Goal: Check status: Check status

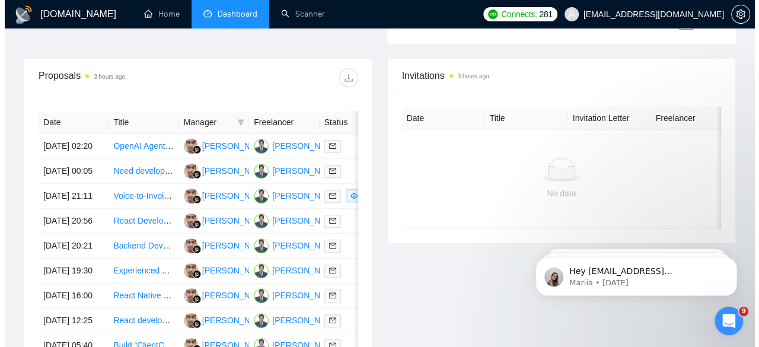
scroll to position [450, 0]
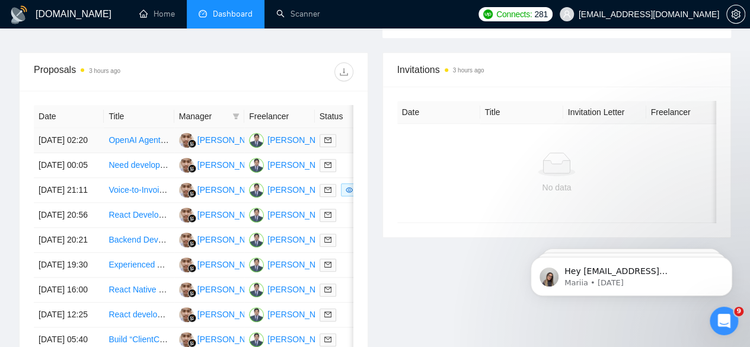
click at [46, 128] on td "[DATE] 02:20" at bounding box center [69, 140] width 70 height 25
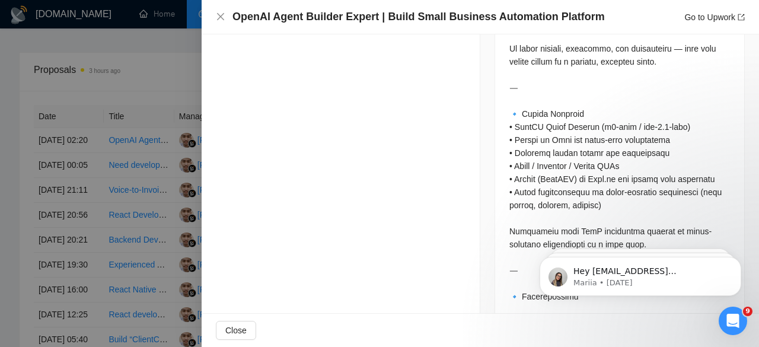
scroll to position [594, 0]
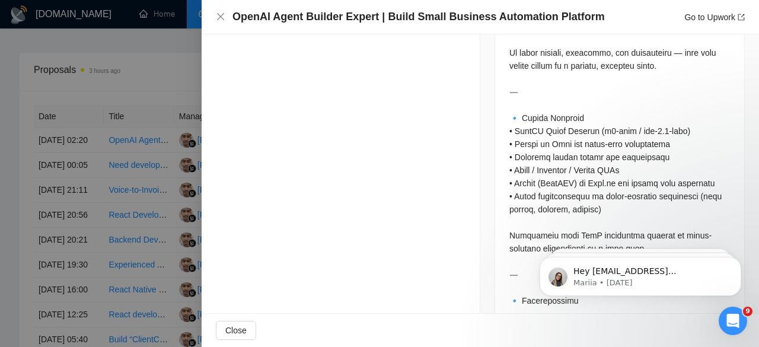
click at [528, 129] on div at bounding box center [619, 307] width 220 height 678
copy div "apier"
click at [119, 79] on div at bounding box center [379, 173] width 759 height 347
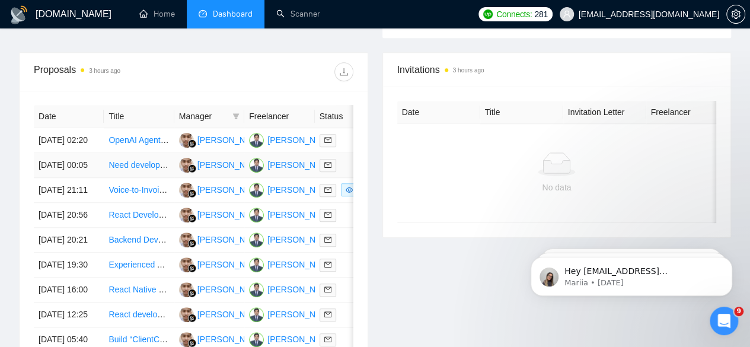
click at [60, 157] on td "[DATE] 00:05" at bounding box center [69, 165] width 70 height 25
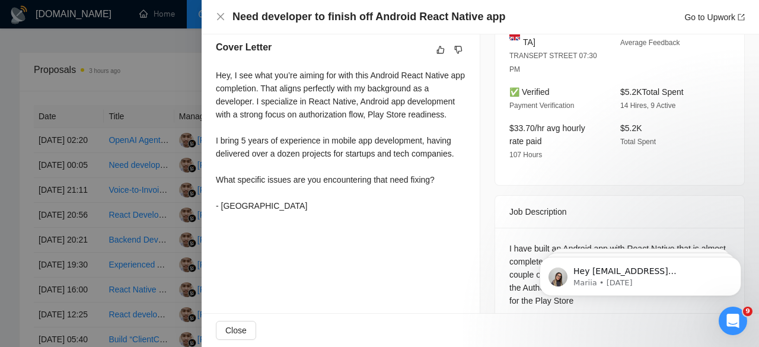
scroll to position [319, 0]
click at [666, 199] on div "Job Description" at bounding box center [619, 212] width 220 height 32
click at [57, 191] on div at bounding box center [379, 173] width 759 height 347
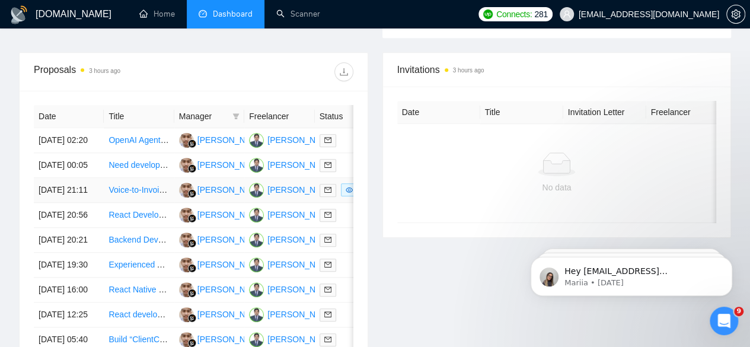
click at [57, 191] on td "[DATE] 21:11" at bounding box center [69, 190] width 70 height 25
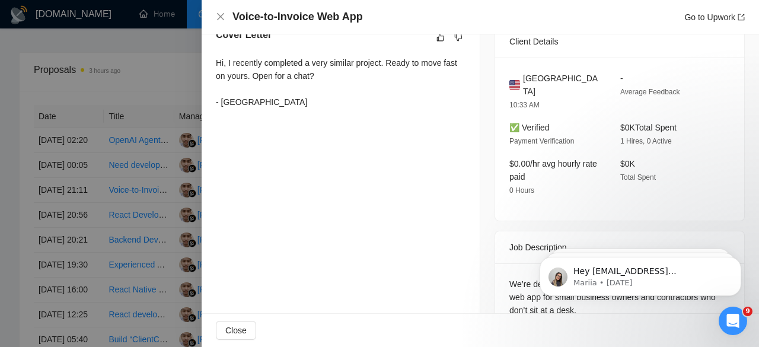
scroll to position [146, 0]
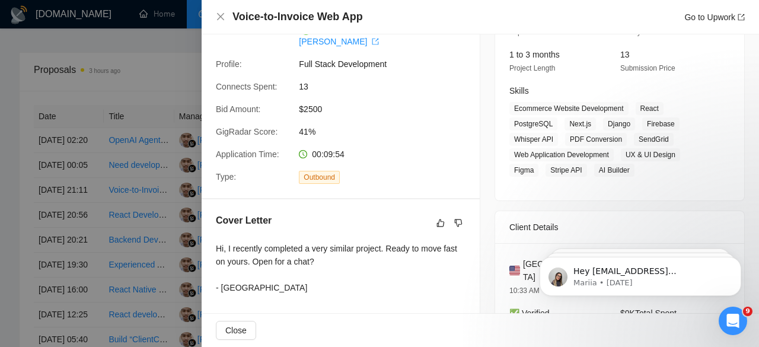
click at [749, 116] on div "Job Posting Details Overview [DATE] 21:01 Published $2500 Fixed Rate Intermedia…" at bounding box center [619, 291] width 279 height 804
click at [60, 235] on div at bounding box center [379, 173] width 759 height 347
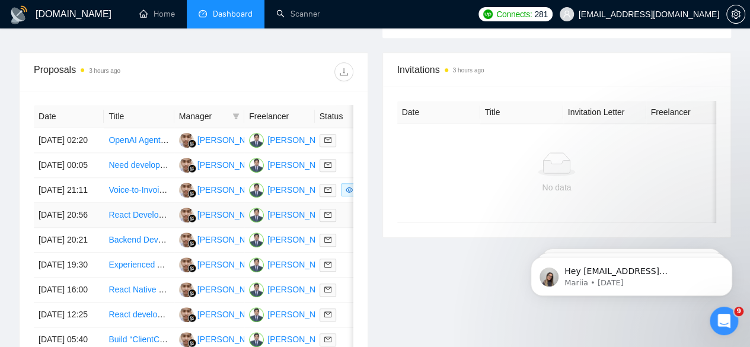
click at [55, 228] on td "[DATE] 20:56" at bounding box center [69, 215] width 70 height 25
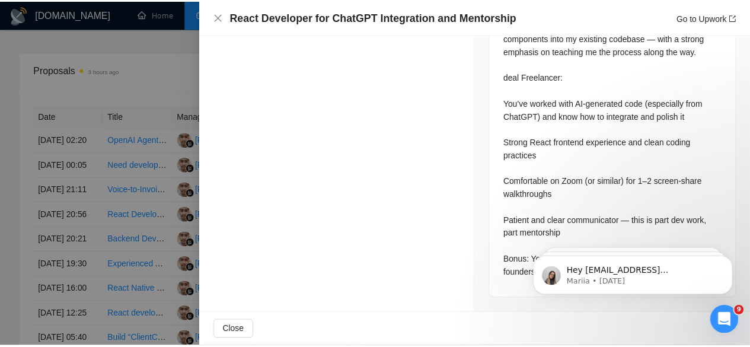
scroll to position [673, 0]
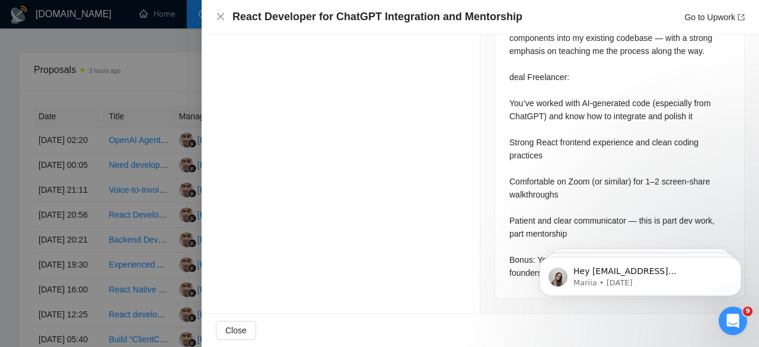
drag, startPoint x: 758, startPoint y: 94, endPoint x: 231, endPoint y: 25, distance: 532.0
click at [15, 290] on div at bounding box center [379, 173] width 759 height 347
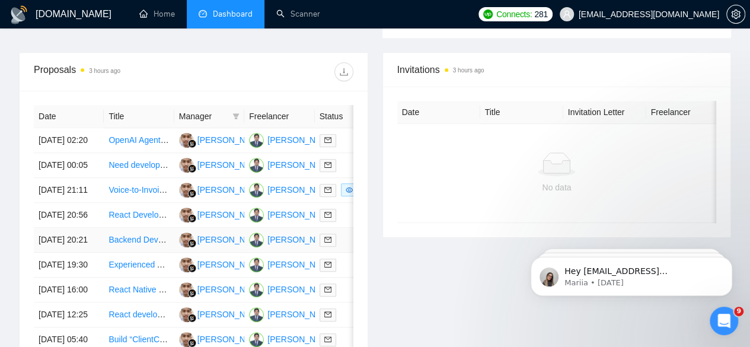
click at [71, 252] on td "[DATE] 20:21" at bounding box center [69, 240] width 70 height 25
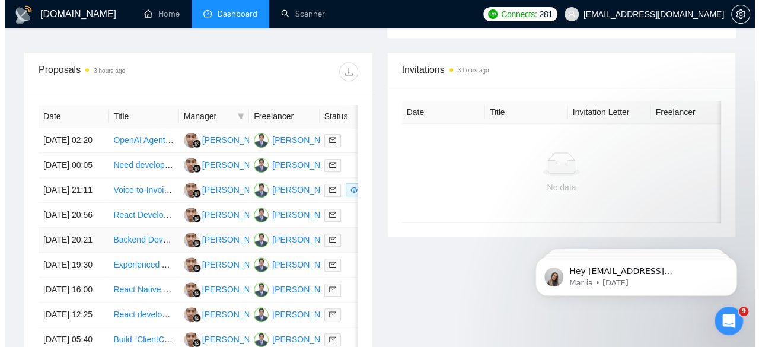
scroll to position [452, 0]
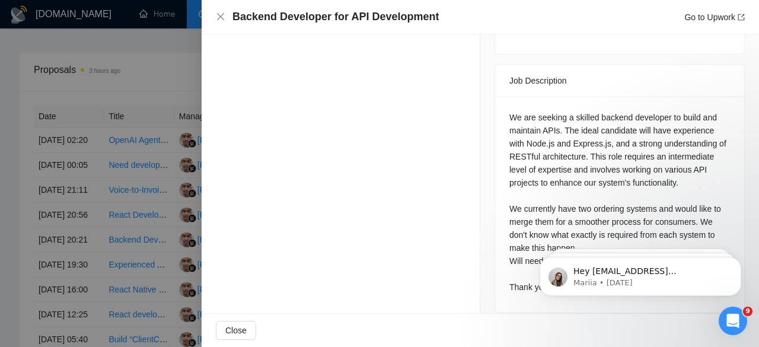
click at [59, 311] on div at bounding box center [379, 173] width 759 height 347
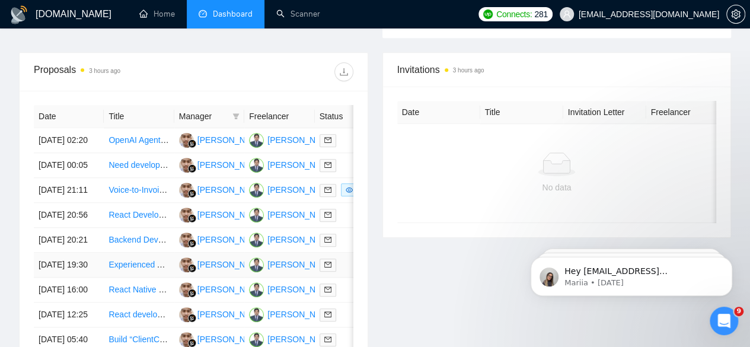
click at [56, 277] on td "[DATE] 19:30" at bounding box center [69, 264] width 70 height 25
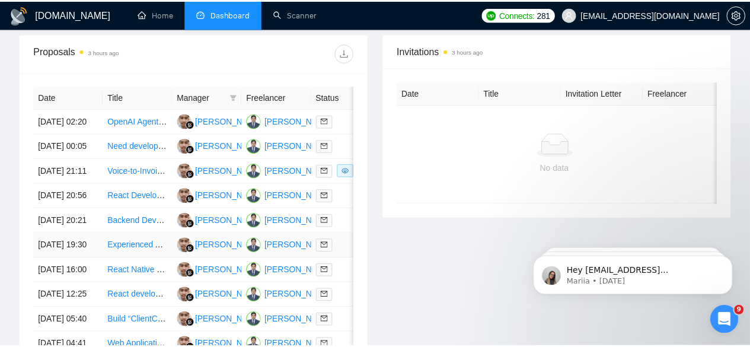
scroll to position [413, 0]
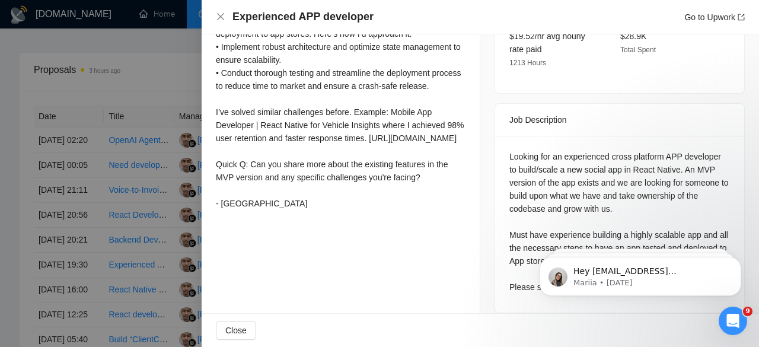
click at [135, 204] on div at bounding box center [379, 173] width 759 height 347
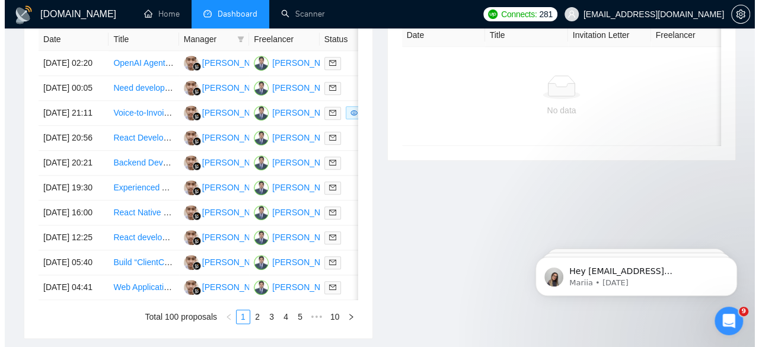
scroll to position [571, 0]
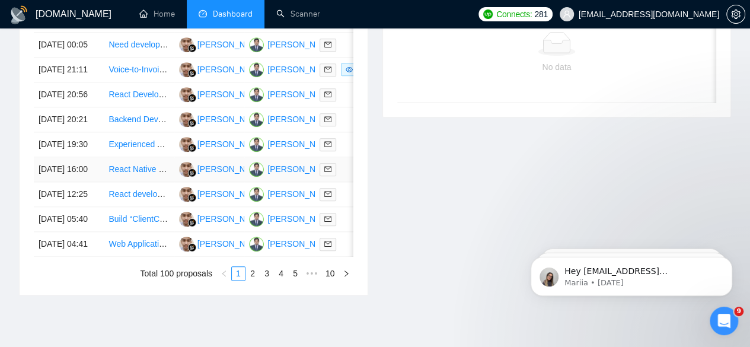
click at [58, 182] on td "[DATE] 16:00" at bounding box center [69, 169] width 70 height 25
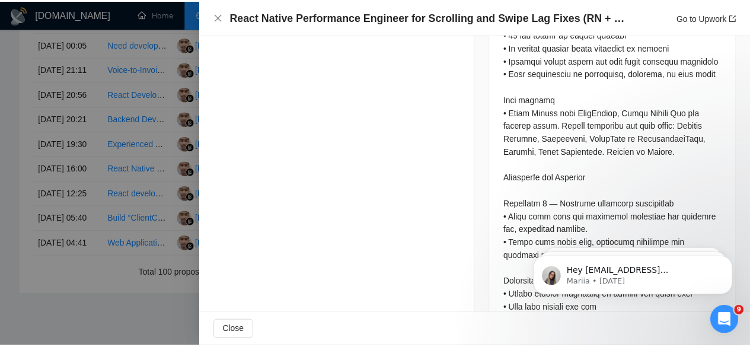
scroll to position [351, 0]
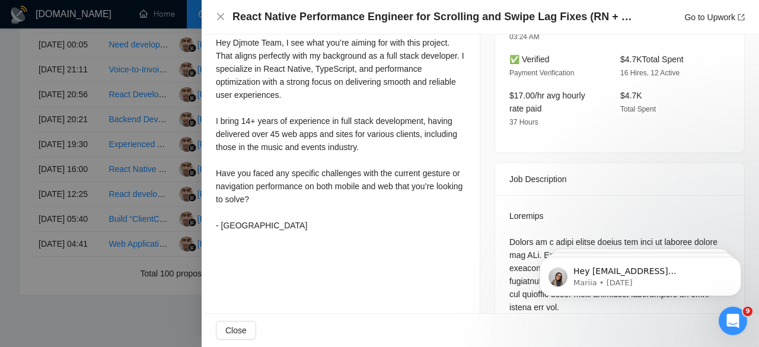
click at [40, 192] on div at bounding box center [379, 173] width 759 height 347
